Goal: Task Accomplishment & Management: Manage account settings

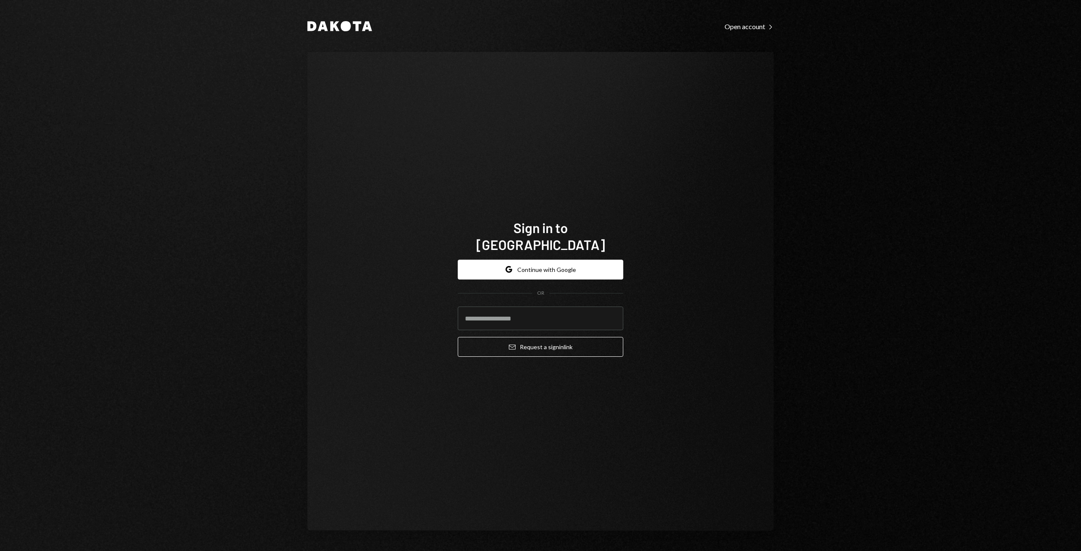
type input "**********"
click at [529, 262] on button "Google Continue with Google" at bounding box center [540, 270] width 165 height 20
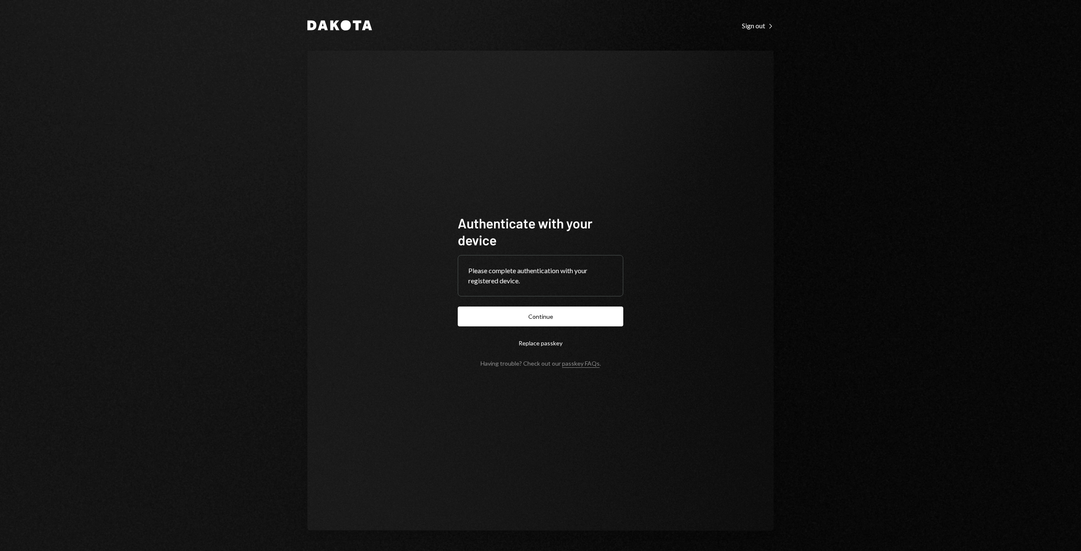
click at [554, 328] on form "Authenticate with your device Please complete authentication with your register…" at bounding box center [540, 290] width 165 height 152
click at [550, 320] on button "Continue" at bounding box center [540, 316] width 165 height 20
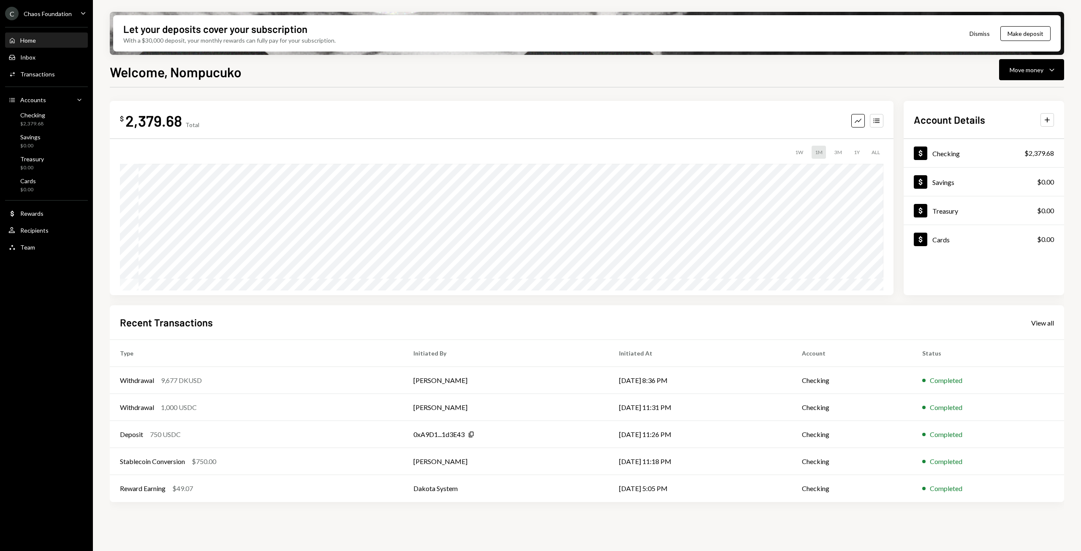
click at [76, 12] on div "C Chaos Foundation Caret Down" at bounding box center [46, 14] width 93 height 14
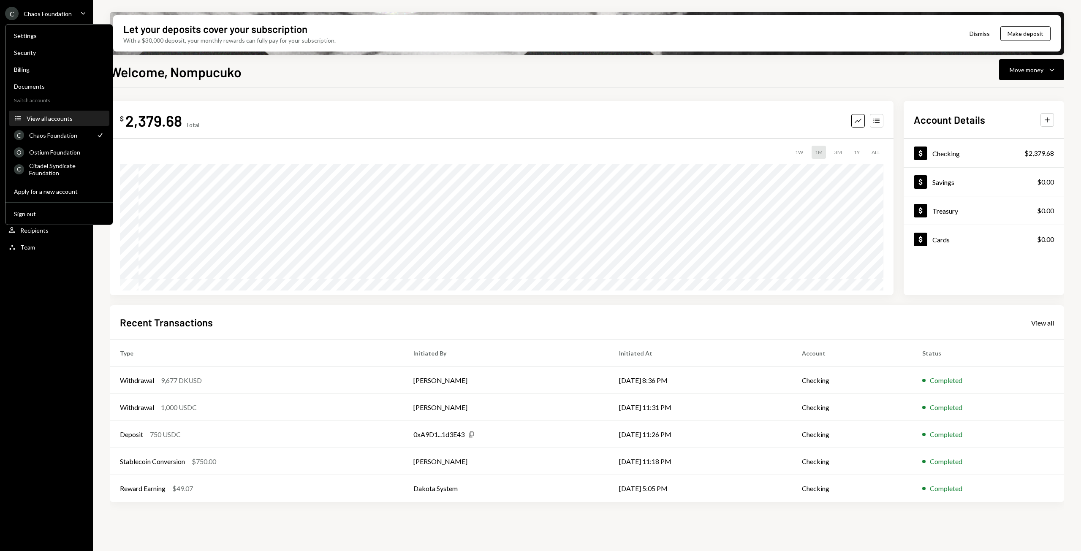
click at [58, 117] on div "View all accounts" at bounding box center [66, 118] width 78 height 7
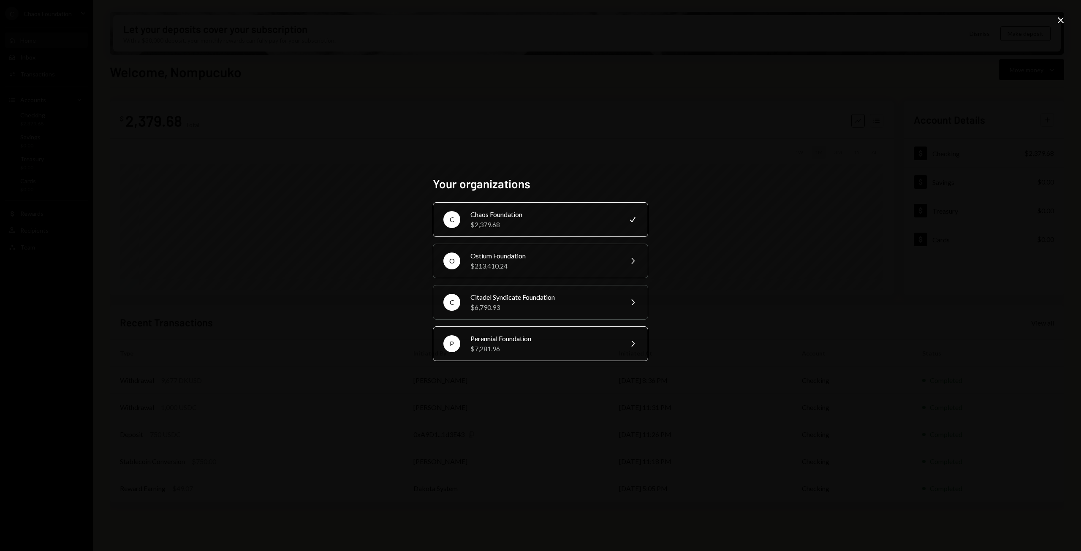
click at [498, 344] on div "$7,281.96" at bounding box center [543, 349] width 147 height 10
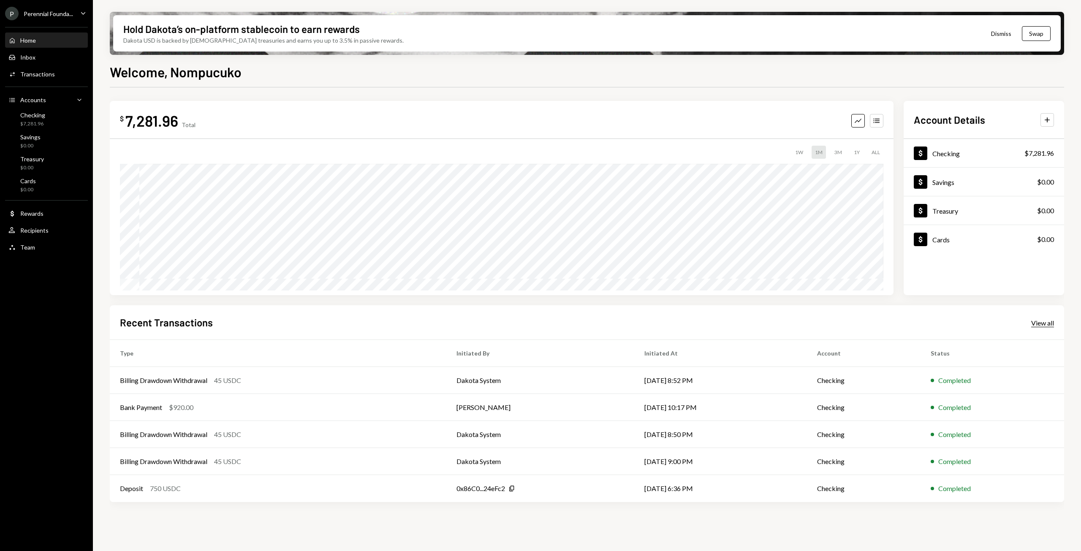
click at [1040, 321] on div "View all" at bounding box center [1042, 323] width 23 height 8
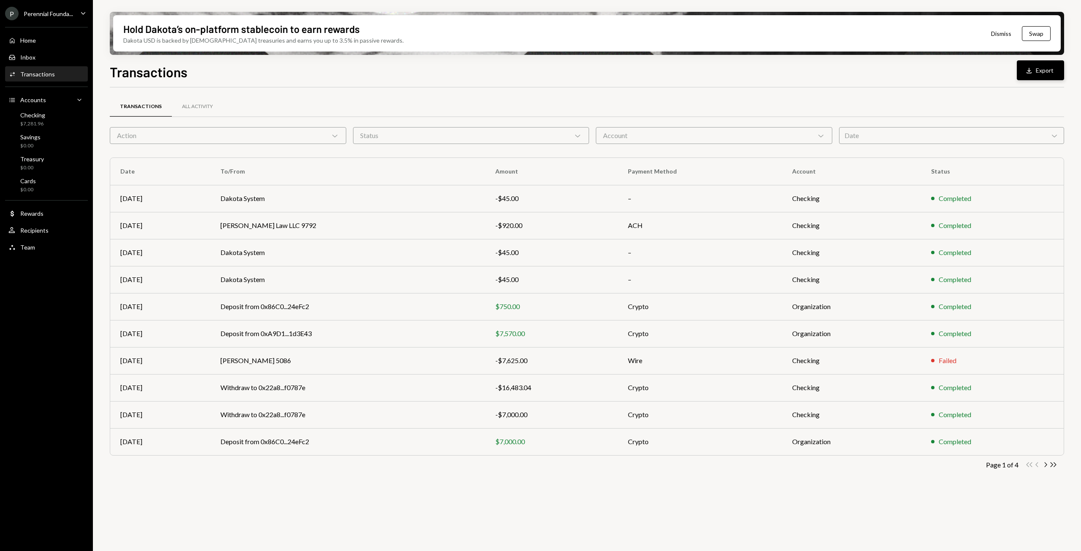
click at [1037, 74] on button "Download Export" at bounding box center [1039, 70] width 47 height 20
click at [25, 118] on div "Checking" at bounding box center [32, 114] width 25 height 7
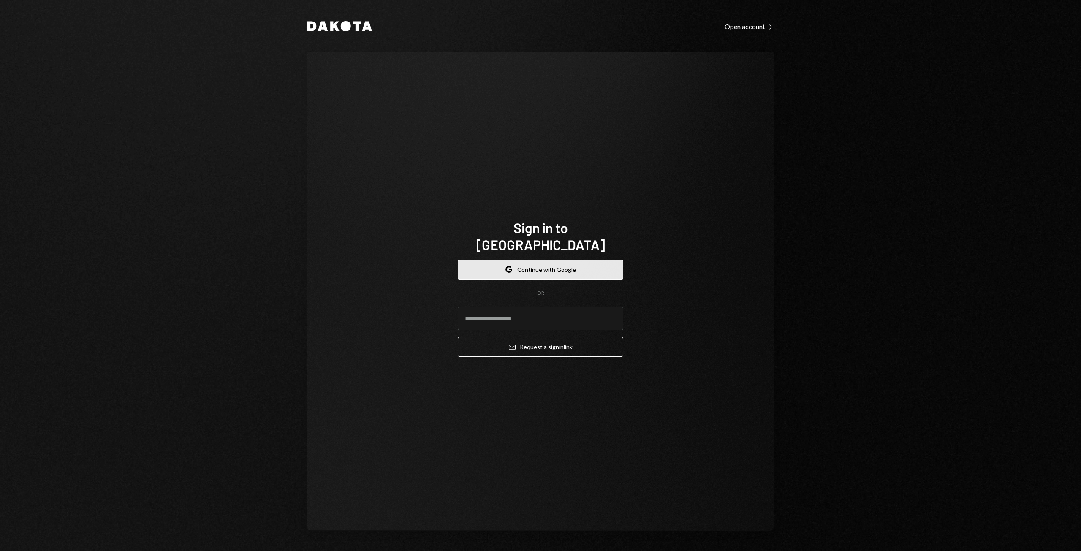
click at [515, 260] on button "Google Continue with Google" at bounding box center [540, 270] width 165 height 20
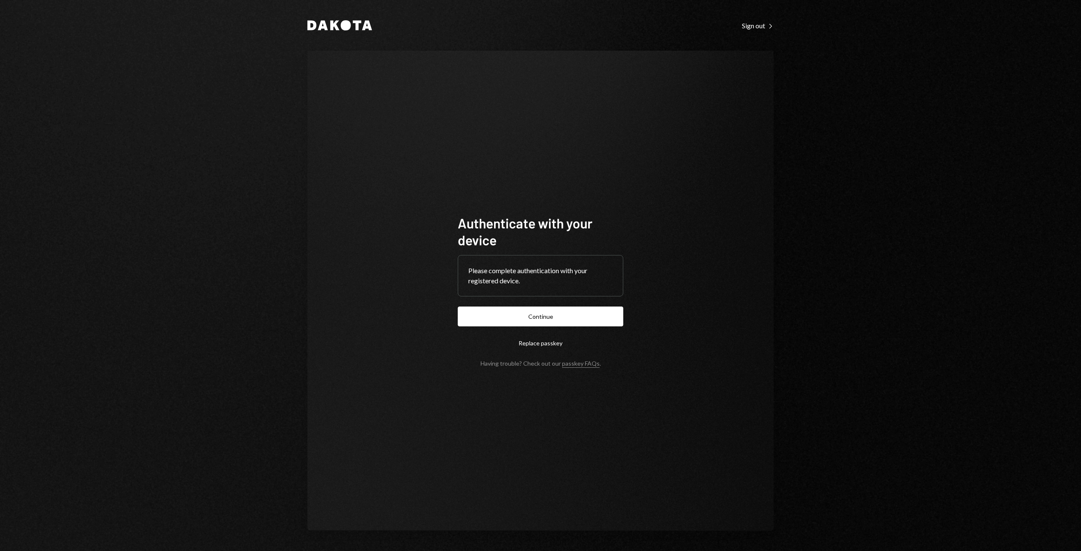
click at [544, 301] on form "Authenticate with your device Please complete authentication with your register…" at bounding box center [540, 290] width 165 height 152
click at [542, 310] on button "Continue" at bounding box center [540, 316] width 165 height 20
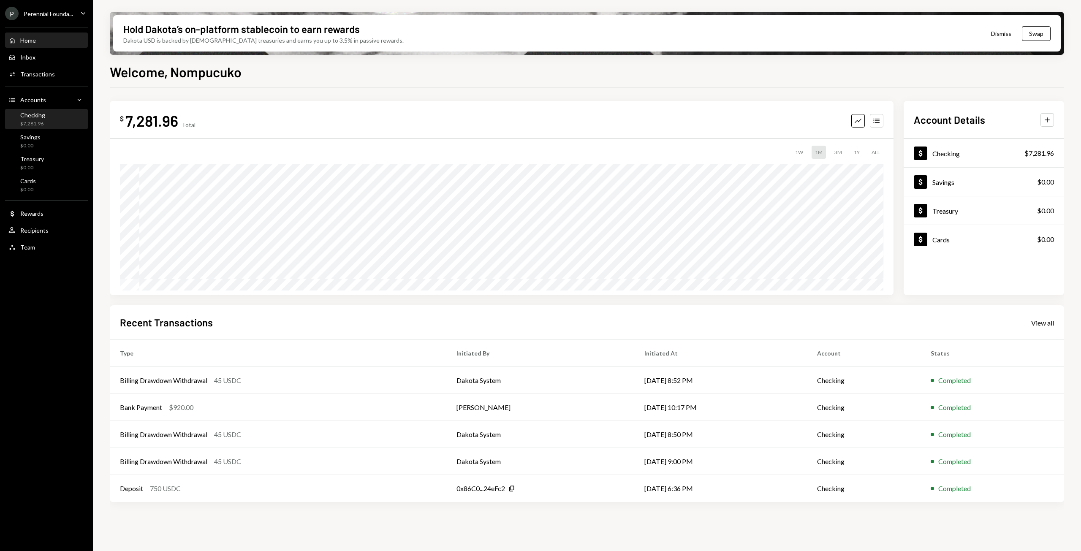
click at [42, 119] on div "Checking $7,281.96" at bounding box center [32, 119] width 25 height 16
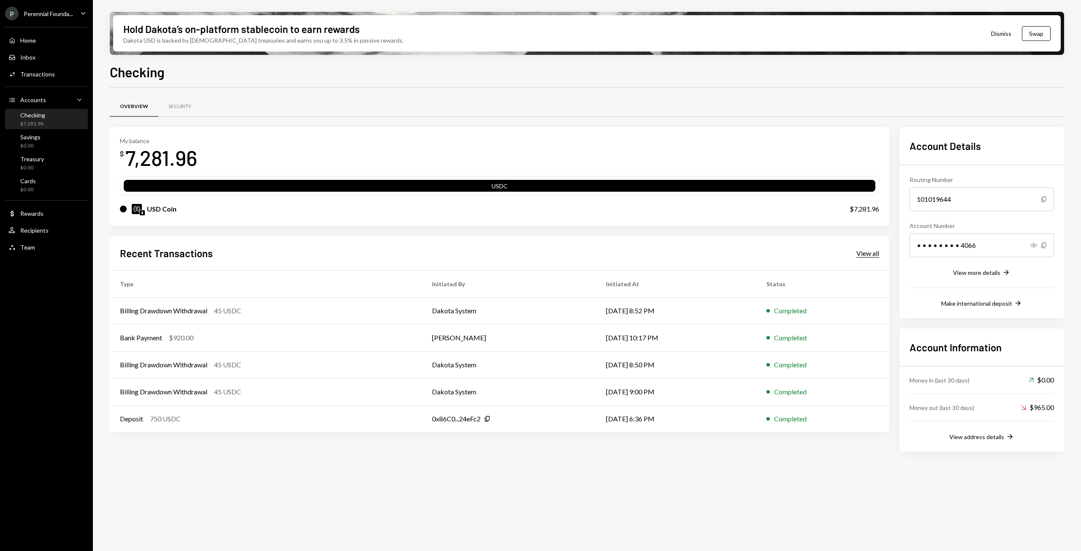
click at [867, 250] on div "View all" at bounding box center [867, 253] width 23 height 8
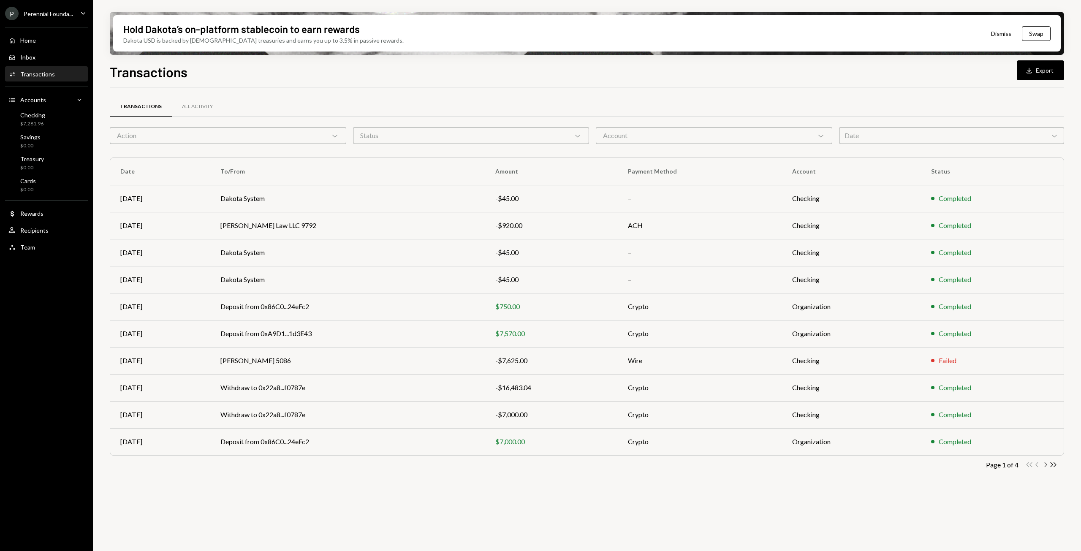
click at [1046, 463] on icon "Chevron Right" at bounding box center [1045, 465] width 8 height 8
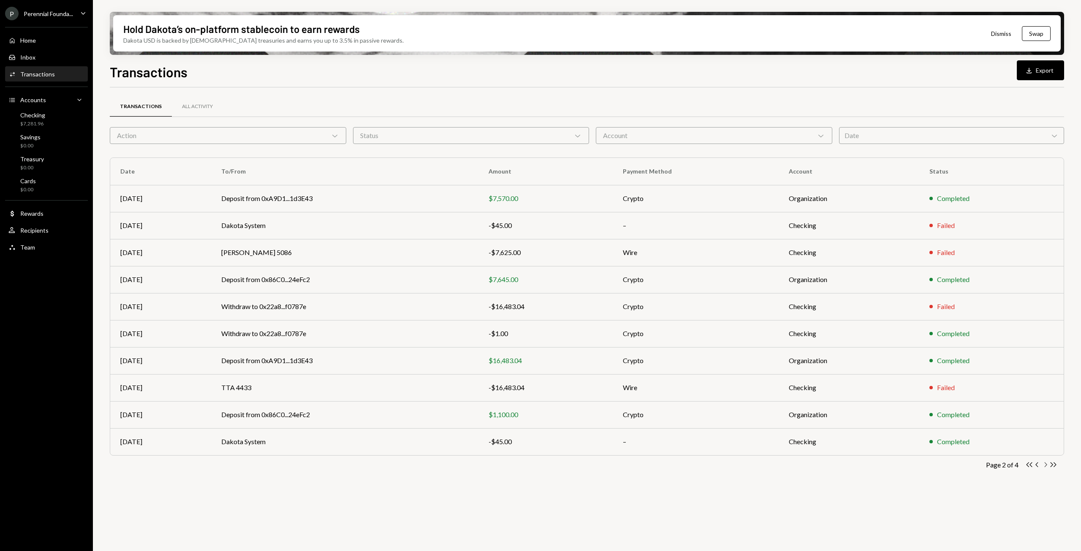
click at [1046, 463] on icon "button" at bounding box center [1045, 464] width 3 height 5
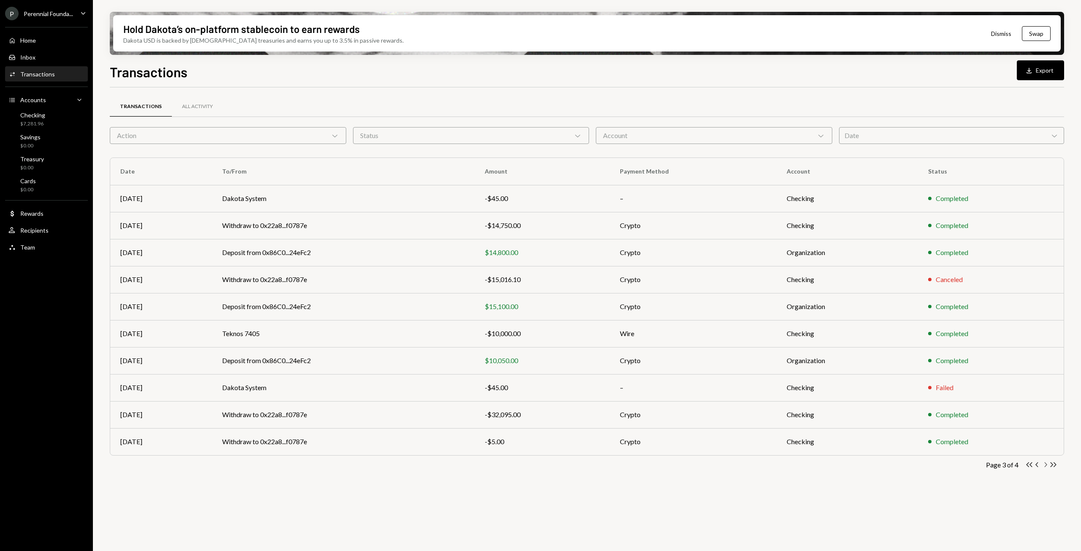
click at [1046, 463] on icon "button" at bounding box center [1045, 464] width 3 height 5
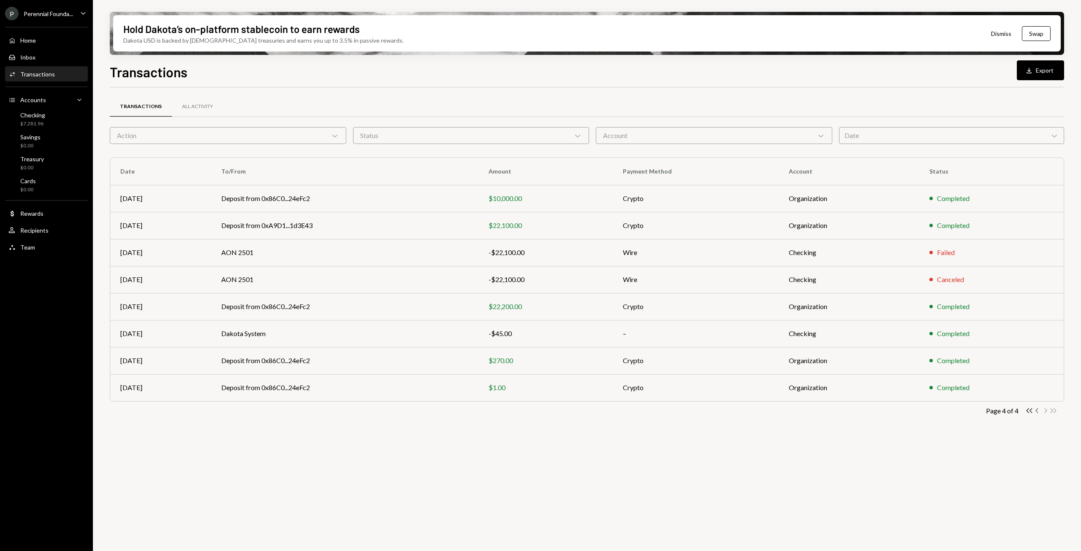
click at [1037, 412] on icon "button" at bounding box center [1036, 410] width 3 height 5
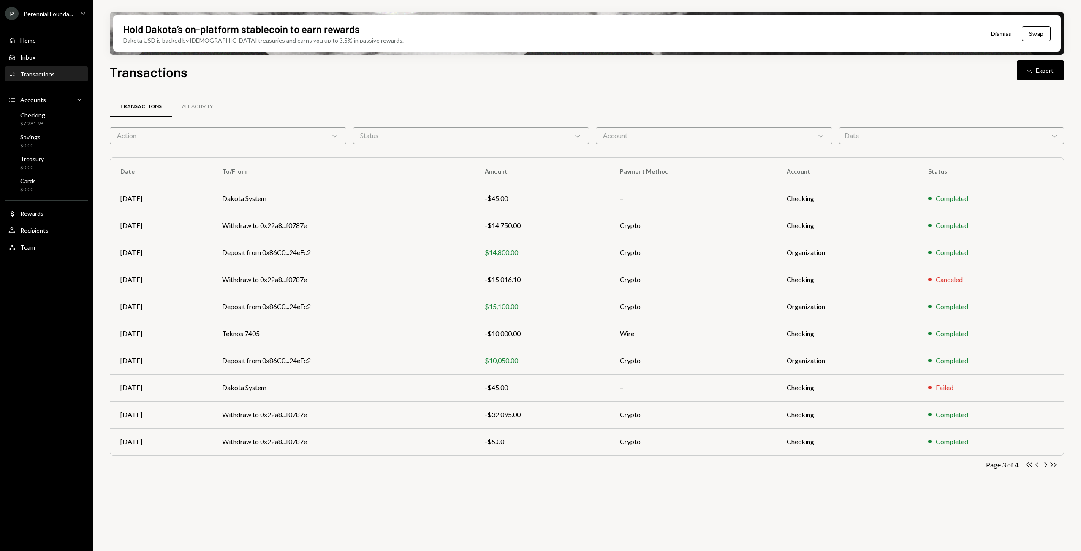
click at [1036, 464] on icon "button" at bounding box center [1036, 464] width 3 height 5
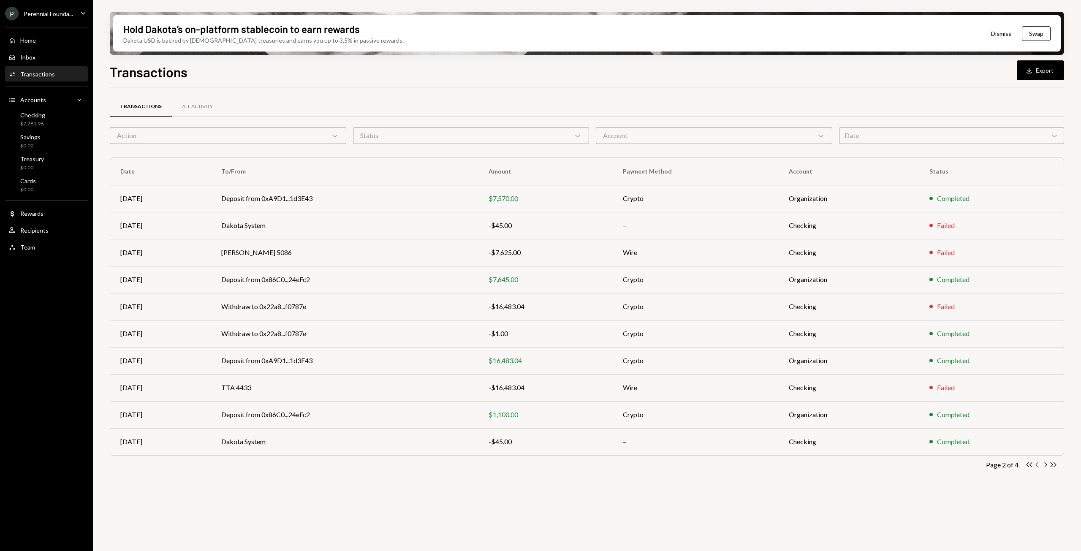
click at [1036, 464] on icon "button" at bounding box center [1036, 464] width 3 height 5
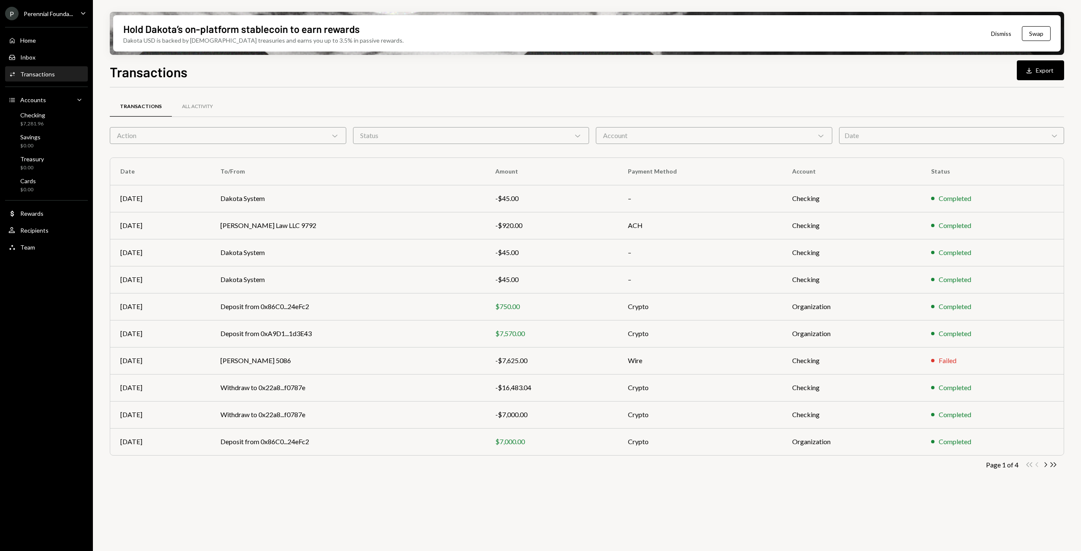
click at [1036, 464] on div "Double Arrow Left Chevron Left Chevron Right Double Arrow Right" at bounding box center [1041, 465] width 32 height 8
click at [1046, 464] on icon "button" at bounding box center [1045, 464] width 3 height 5
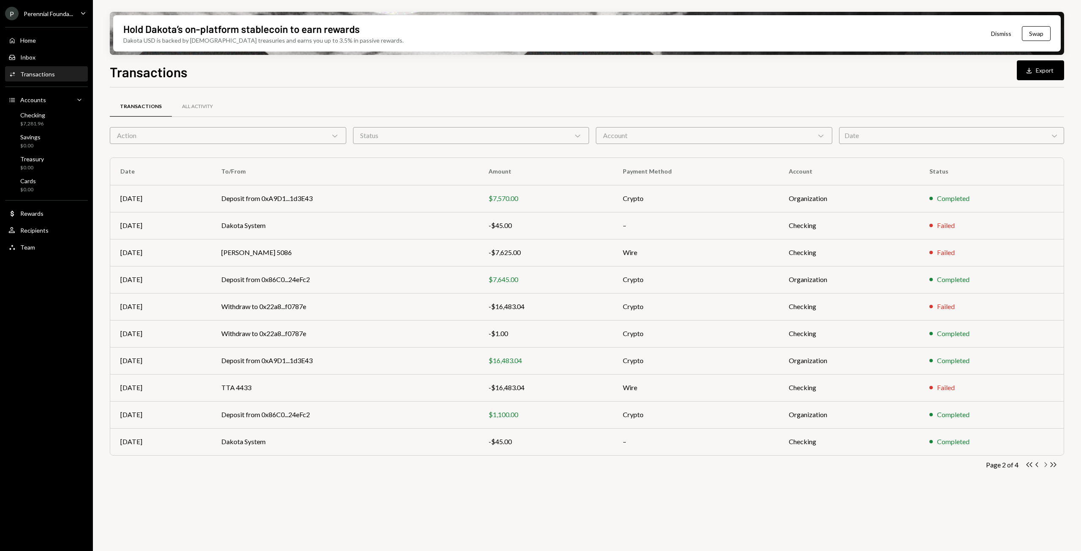
click at [1046, 464] on icon "button" at bounding box center [1045, 464] width 3 height 5
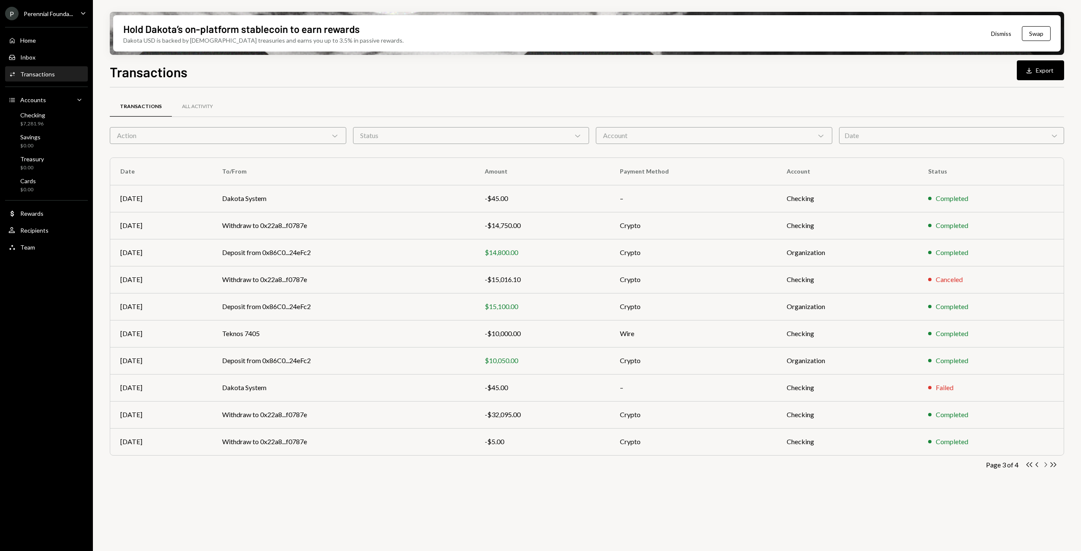
click at [1046, 464] on icon "button" at bounding box center [1045, 464] width 3 height 5
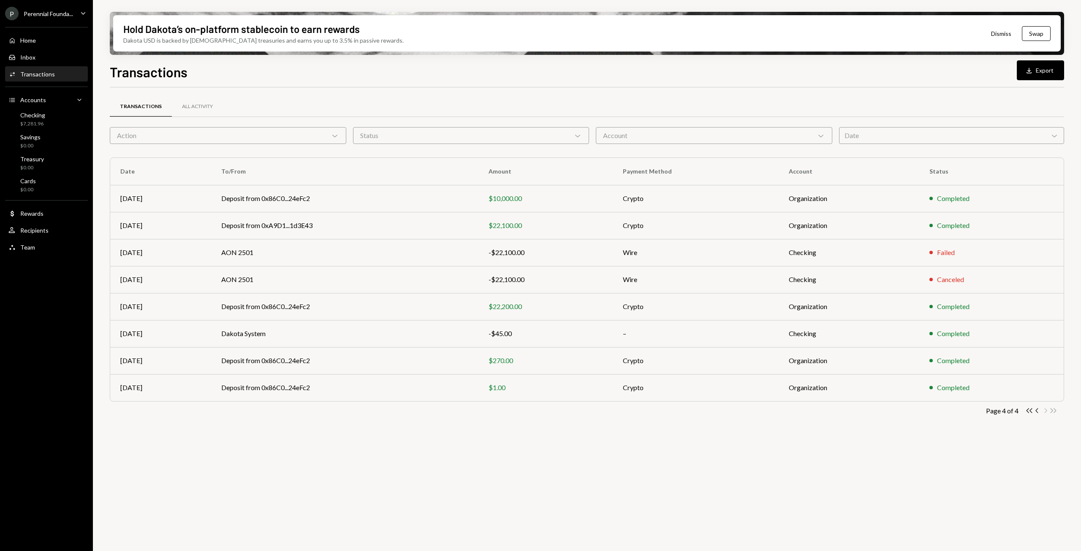
click at [1046, 464] on div "Transactions All Activity Action Chevron Down Status Chevron Down Account Chevr…" at bounding box center [587, 323] width 954 height 473
click at [185, 104] on div "All Activity" at bounding box center [197, 106] width 31 height 7
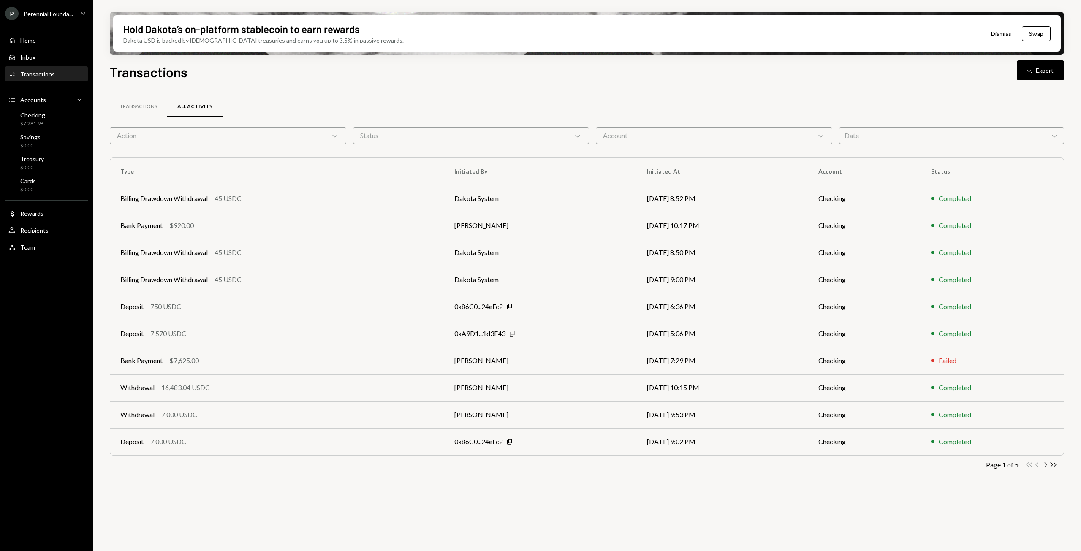
click at [1042, 467] on icon "Chevron Right" at bounding box center [1045, 465] width 8 height 8
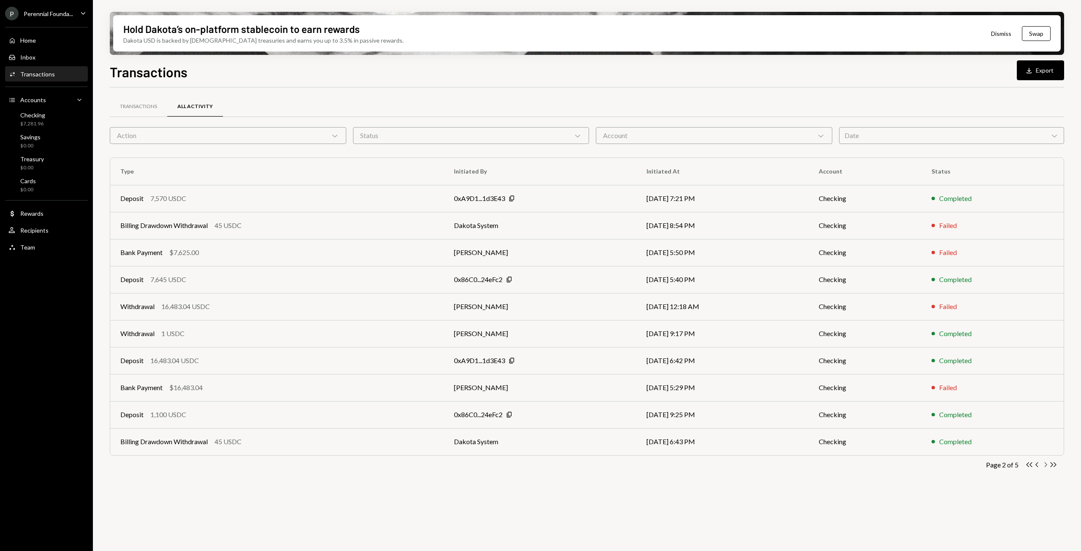
click at [1042, 467] on icon "Chevron Right" at bounding box center [1045, 465] width 8 height 8
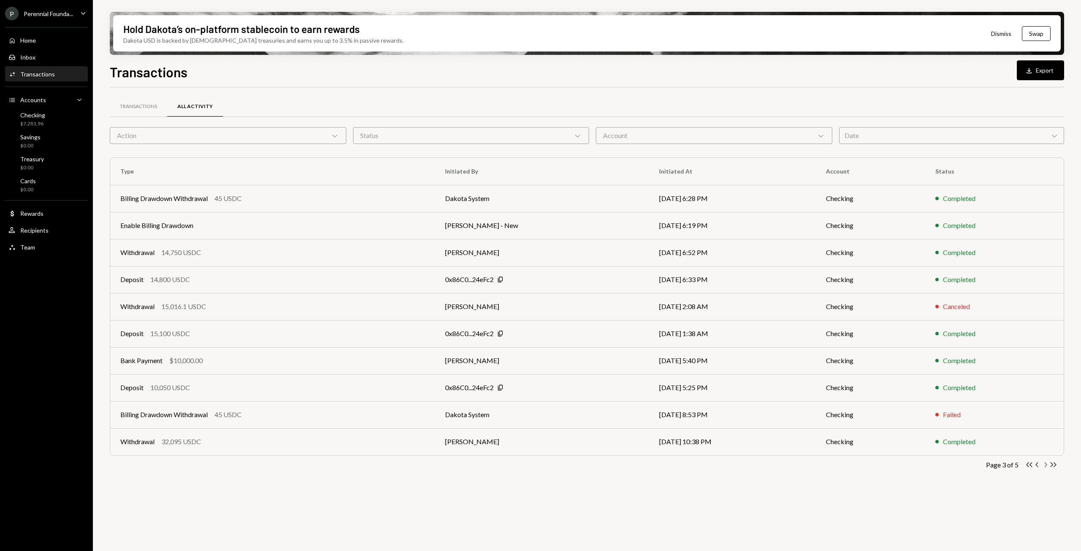
click at [1042, 467] on icon "Chevron Right" at bounding box center [1045, 465] width 8 height 8
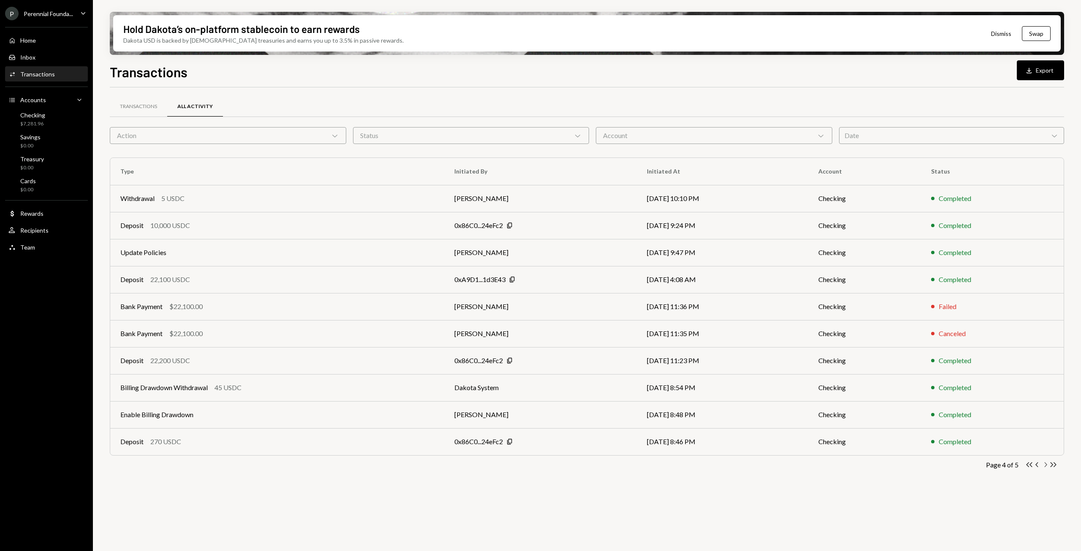
click at [1042, 467] on icon "Chevron Right" at bounding box center [1045, 465] width 8 height 8
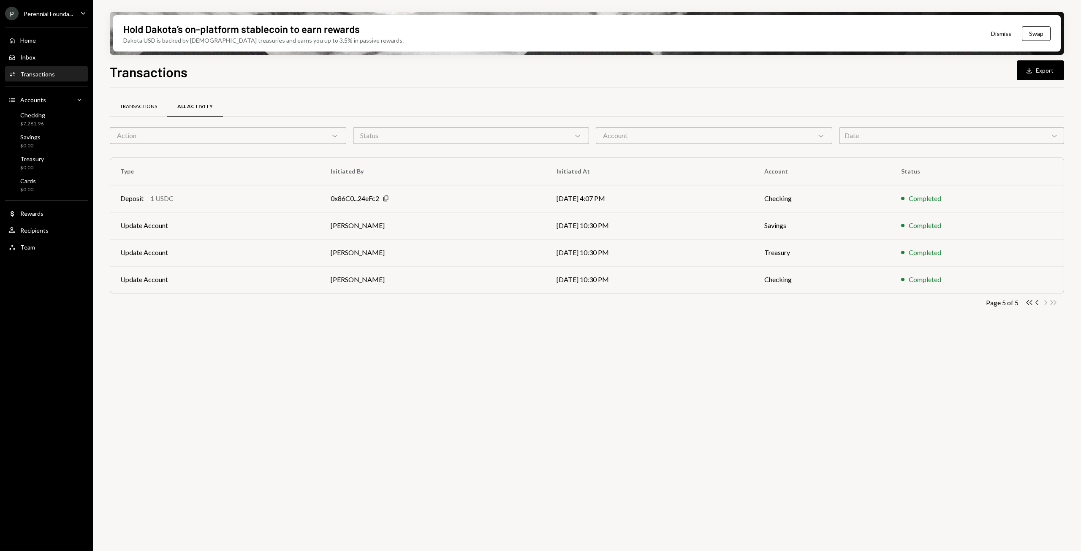
click at [131, 108] on div "Transactions" at bounding box center [138, 106] width 37 height 7
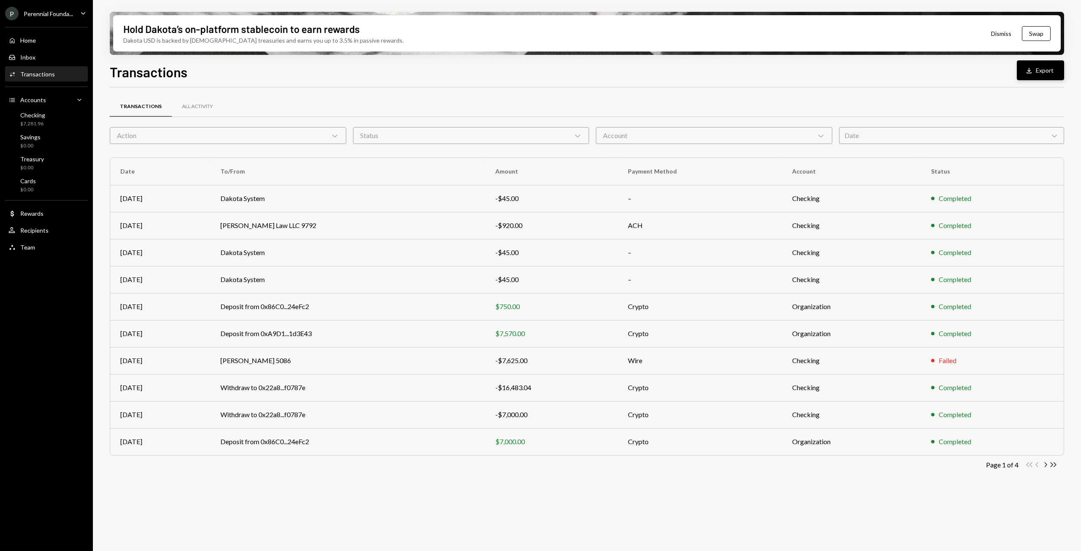
click at [1031, 70] on icon "Download" at bounding box center [1028, 70] width 8 height 8
